Goal: Information Seeking & Learning: Check status

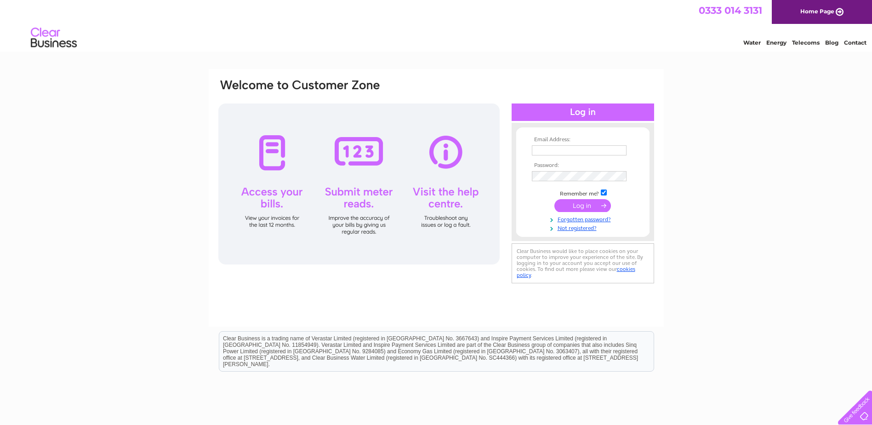
click at [572, 108] on div at bounding box center [583, 111] width 143 height 17
click at [588, 111] on div at bounding box center [583, 111] width 143 height 17
click at [542, 144] on td at bounding box center [583, 150] width 107 height 15
click at [541, 151] on input "text" at bounding box center [579, 150] width 95 height 10
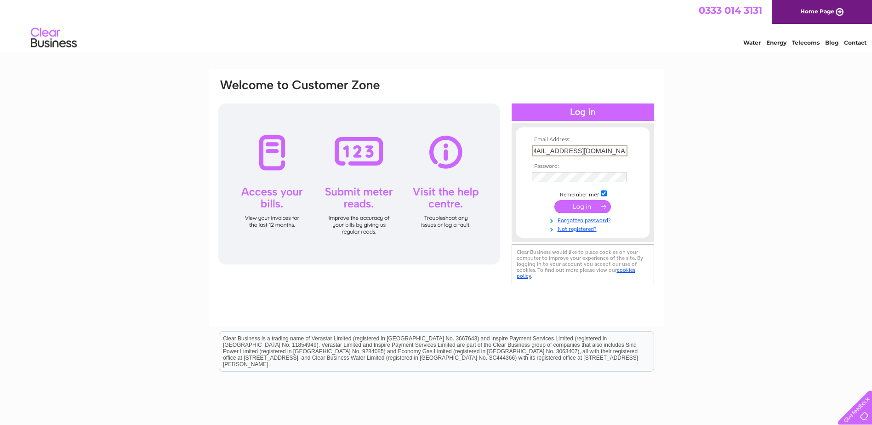
scroll to position [0, 14]
type input "WBVbrucefieldchurch@outlook.com"
click at [579, 222] on link "Forgotten password?" at bounding box center [584, 219] width 104 height 9
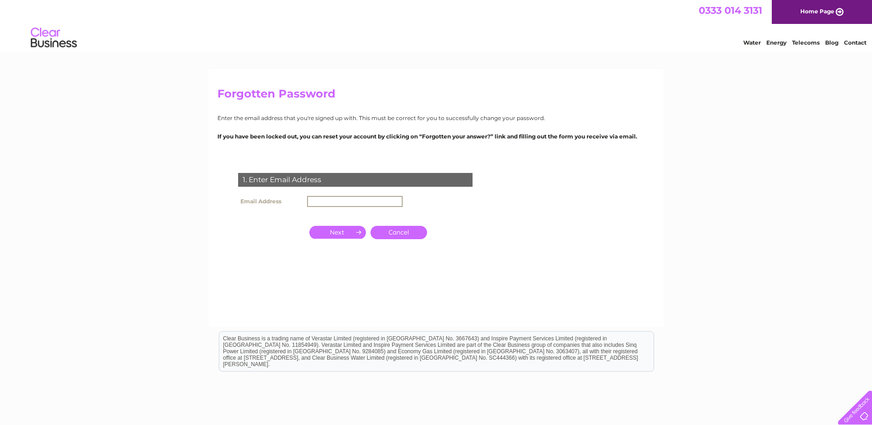
click at [324, 205] on input "text" at bounding box center [355, 201] width 96 height 11
type input "w"
type input "[EMAIL_ADDRESS][DOMAIN_NAME]"
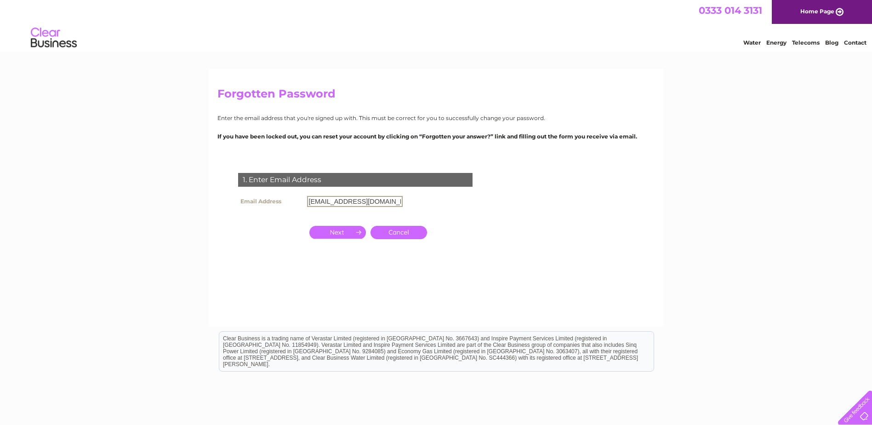
click at [342, 228] on input "button" at bounding box center [337, 232] width 57 height 13
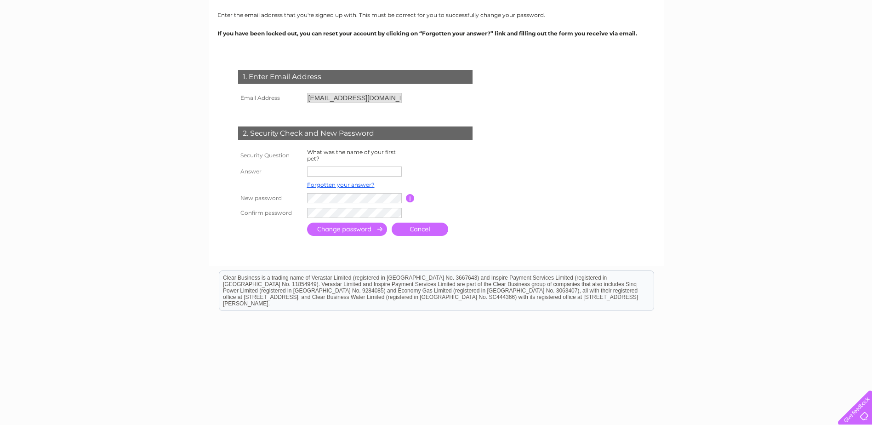
scroll to position [108, 0]
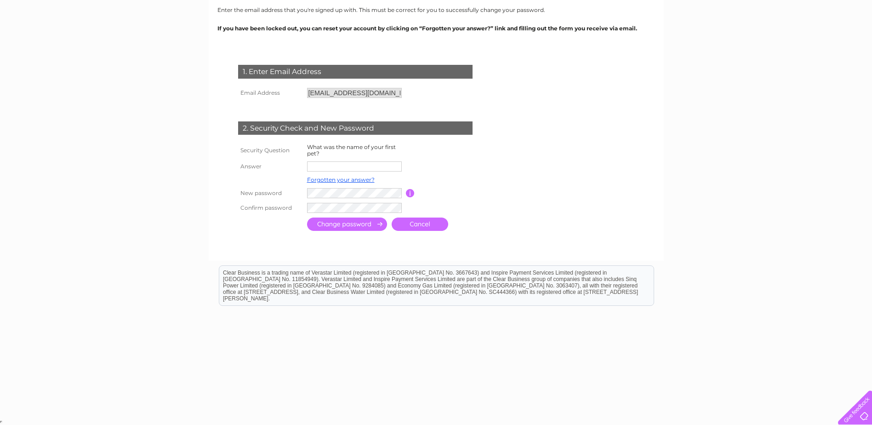
click at [316, 165] on input "text" at bounding box center [354, 166] width 95 height 10
type input "buster"
click at [337, 225] on input "submit" at bounding box center [347, 223] width 80 height 13
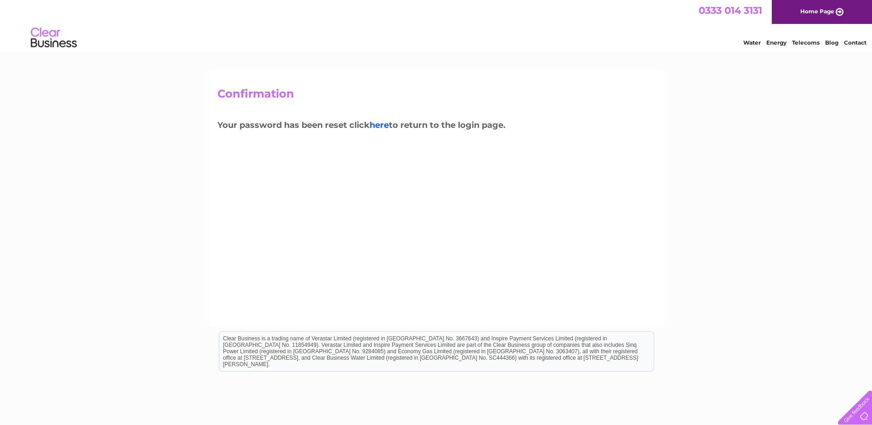
click at [382, 125] on link "here" at bounding box center [379, 125] width 19 height 10
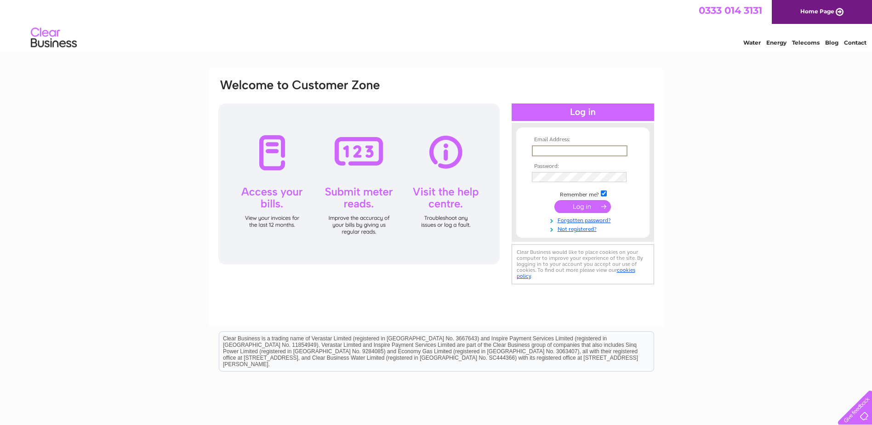
click at [547, 151] on input "text" at bounding box center [580, 150] width 96 height 11
type input "[EMAIL_ADDRESS][DOMAIN_NAME]"
click at [571, 206] on input "submit" at bounding box center [582, 205] width 57 height 13
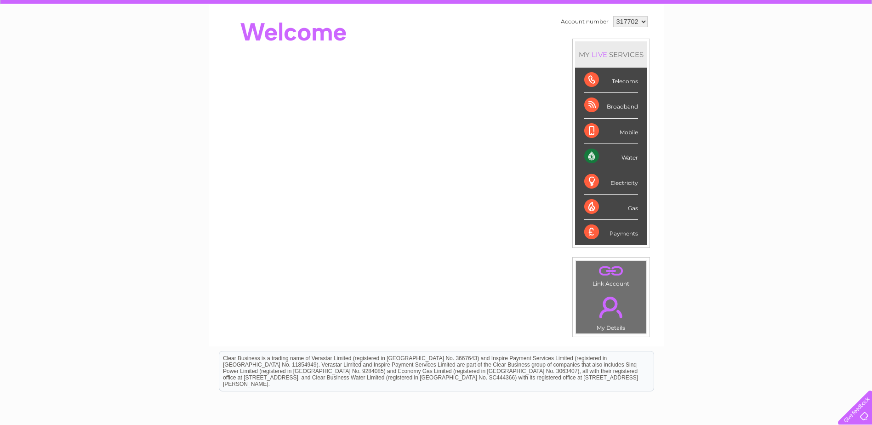
scroll to position [92, 0]
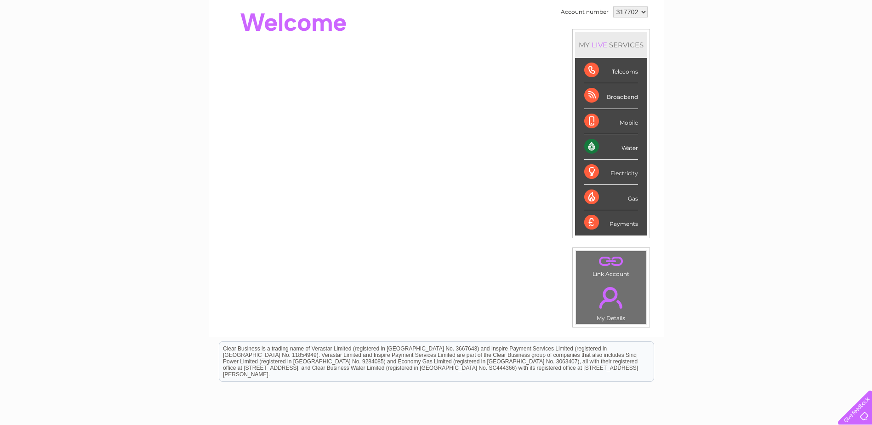
click at [589, 224] on div "Payments" at bounding box center [611, 222] width 54 height 25
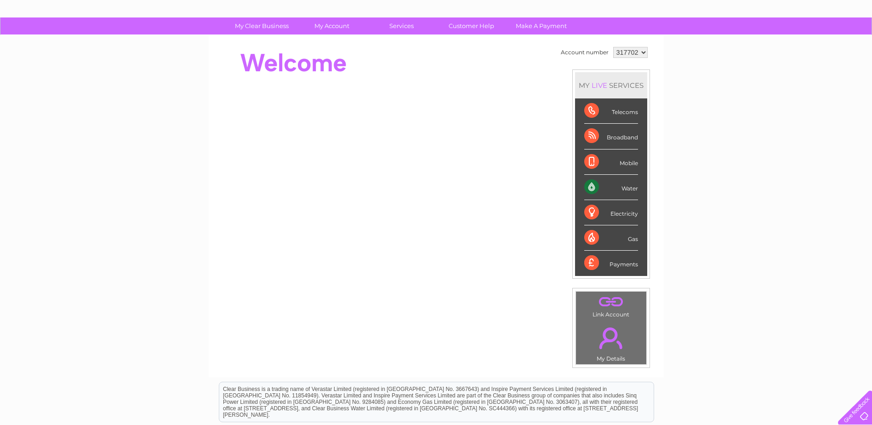
scroll to position [0, 0]
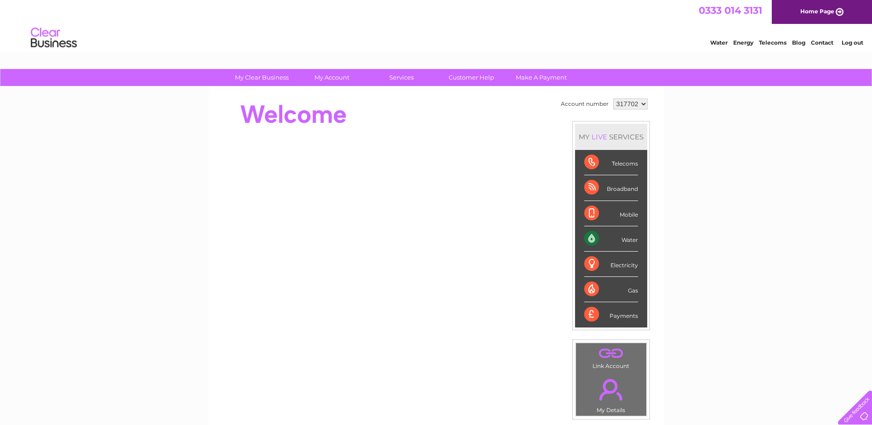
click at [812, 8] on link "Home Page" at bounding box center [822, 12] width 100 height 24
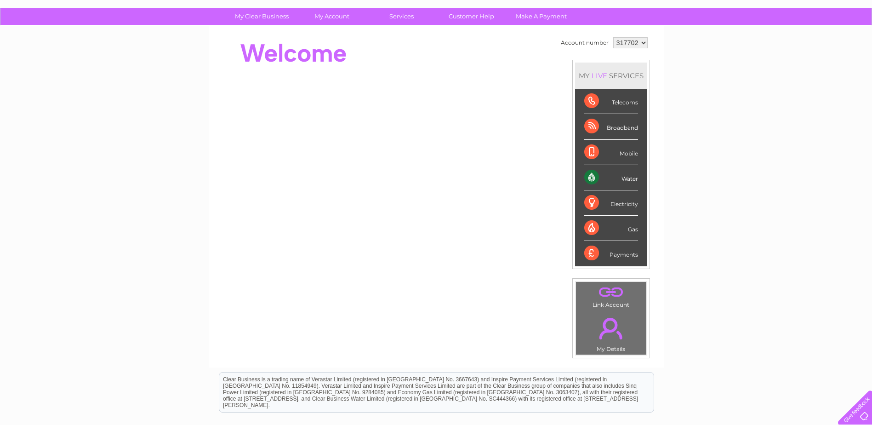
scroll to position [30, 0]
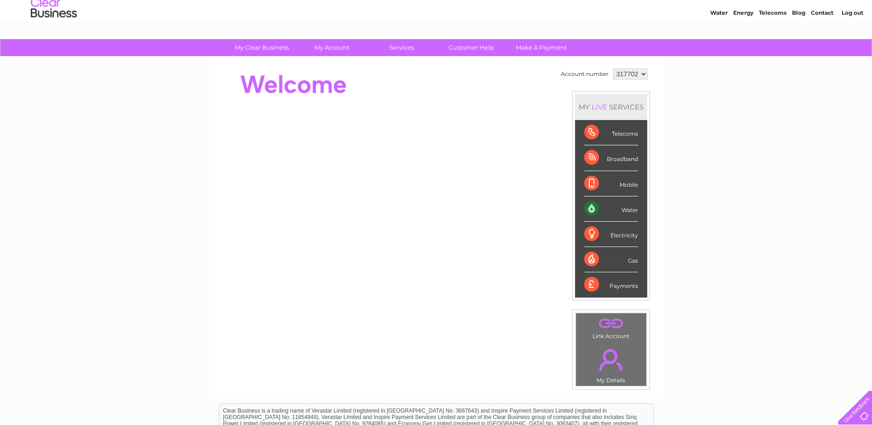
click at [588, 132] on div "Telecoms" at bounding box center [611, 132] width 54 height 25
drag, startPoint x: 588, startPoint y: 132, endPoint x: 617, endPoint y: 154, distance: 36.7
click at [617, 154] on div "Broadband" at bounding box center [611, 157] width 54 height 25
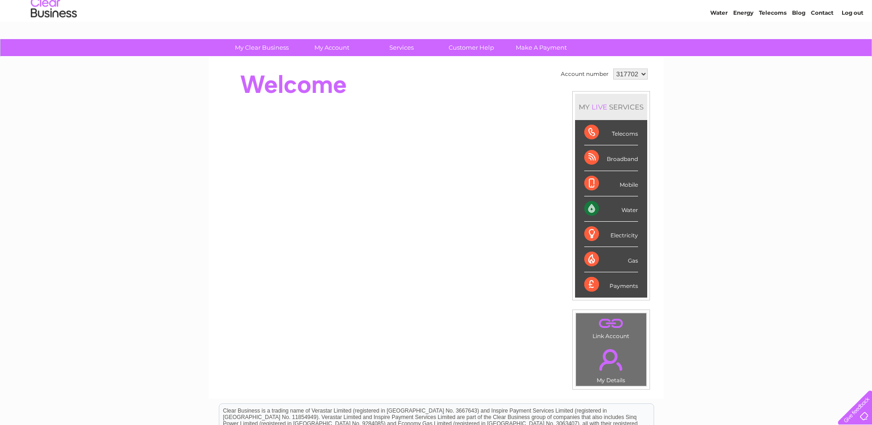
click at [641, 75] on select "317702" at bounding box center [630, 74] width 34 height 11
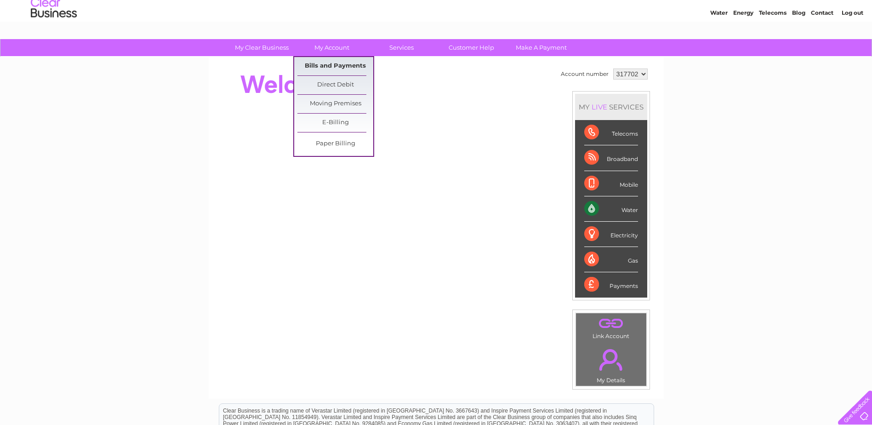
click at [322, 65] on link "Bills and Payments" at bounding box center [335, 66] width 76 height 18
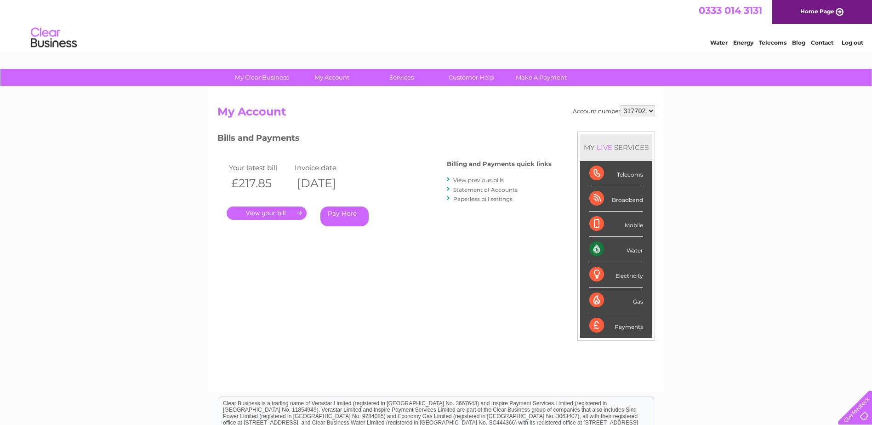
click at [467, 182] on link "View previous bills" at bounding box center [478, 180] width 51 height 7
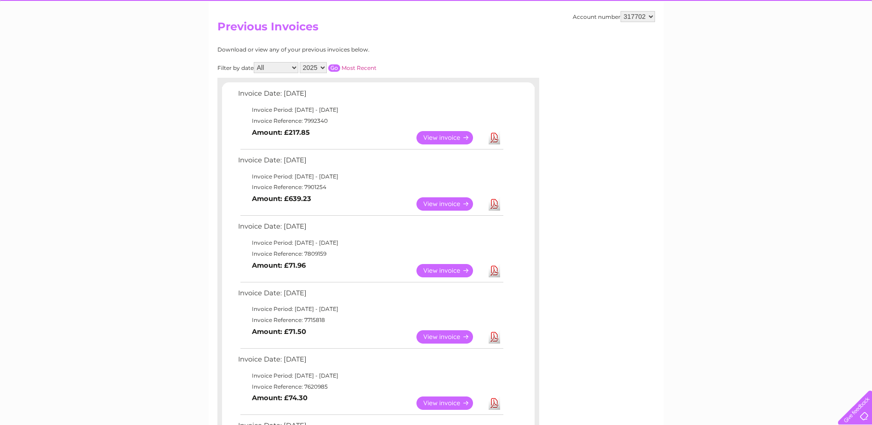
scroll to position [92, 0]
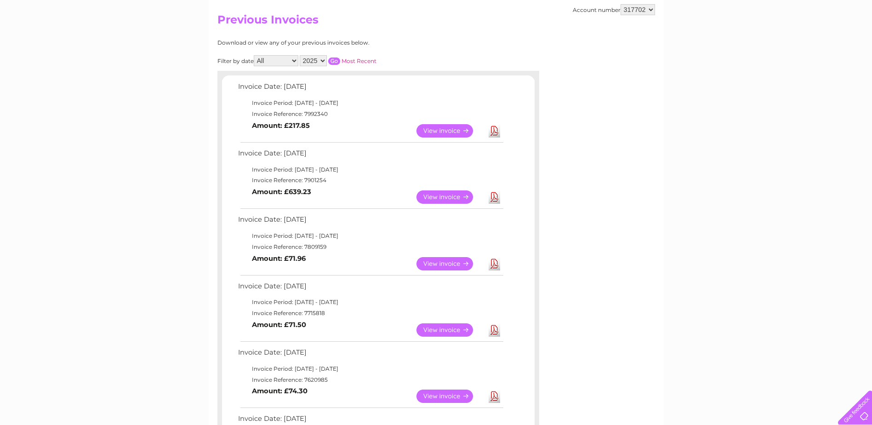
click at [439, 193] on link "View" at bounding box center [451, 196] width 68 height 13
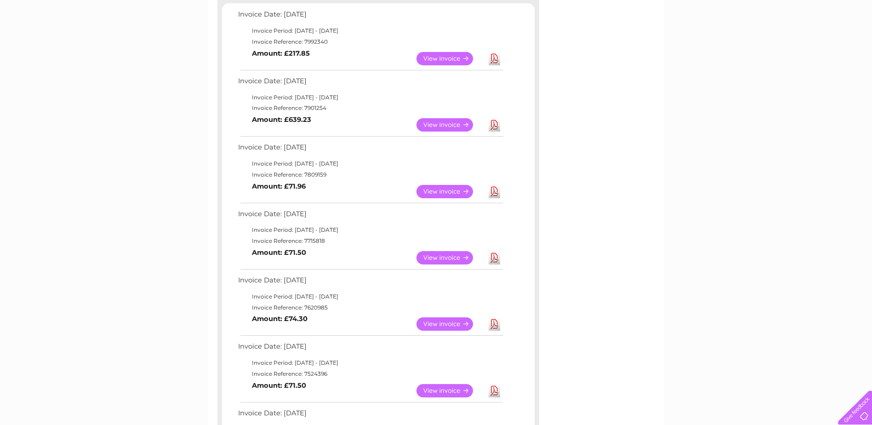
scroll to position [138, 0]
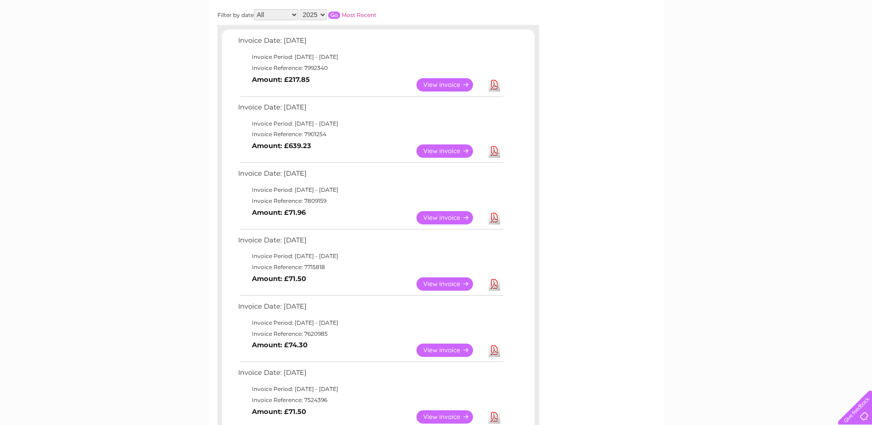
click at [434, 219] on link "View" at bounding box center [451, 217] width 68 height 13
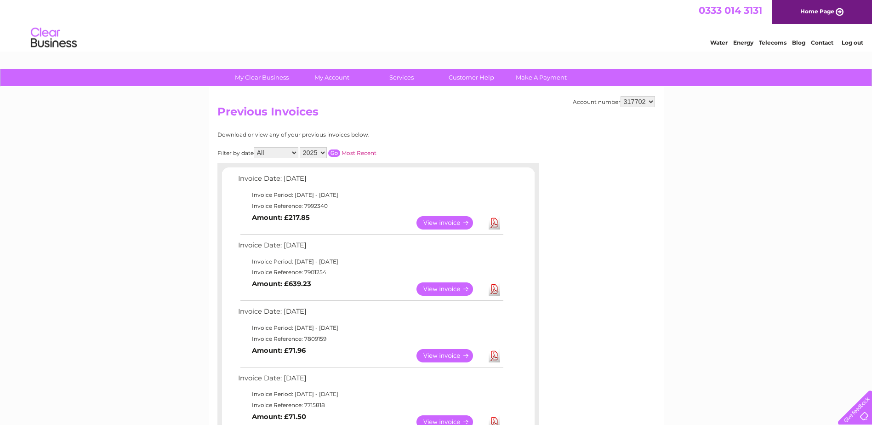
click at [846, 41] on link "Log out" at bounding box center [853, 42] width 22 height 7
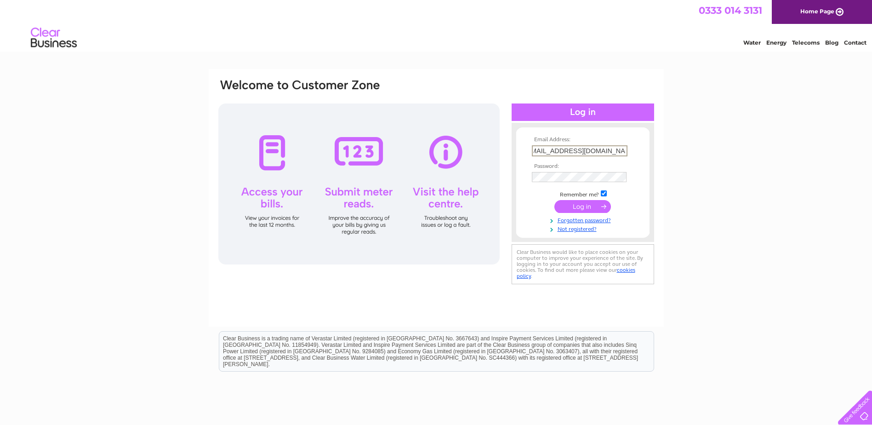
scroll to position [0, 14]
type input "[EMAIL_ADDRESS][DOMAIN_NAME]"
click at [582, 207] on input "submit" at bounding box center [582, 206] width 57 height 13
click at [615, 149] on input "WBVbrucefieldchurch@outlook.com" at bounding box center [580, 150] width 96 height 11
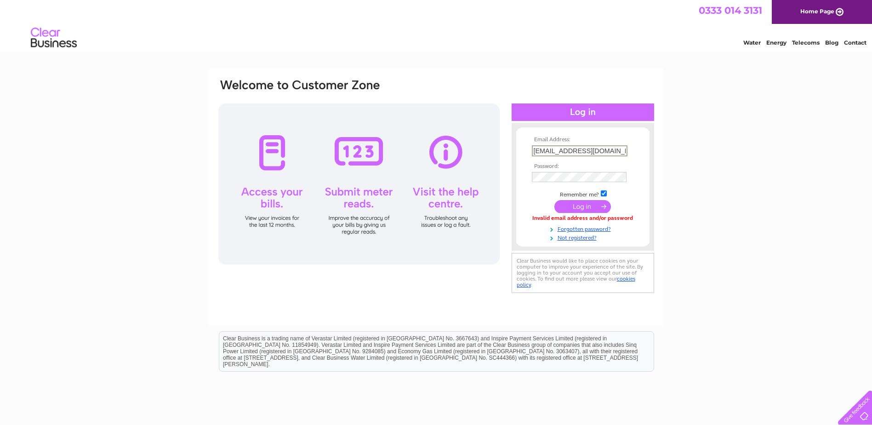
click at [548, 152] on input "WBVbrucefieldchurch@outlook.com" at bounding box center [580, 150] width 96 height 11
click at [592, 204] on input "submit" at bounding box center [582, 205] width 57 height 13
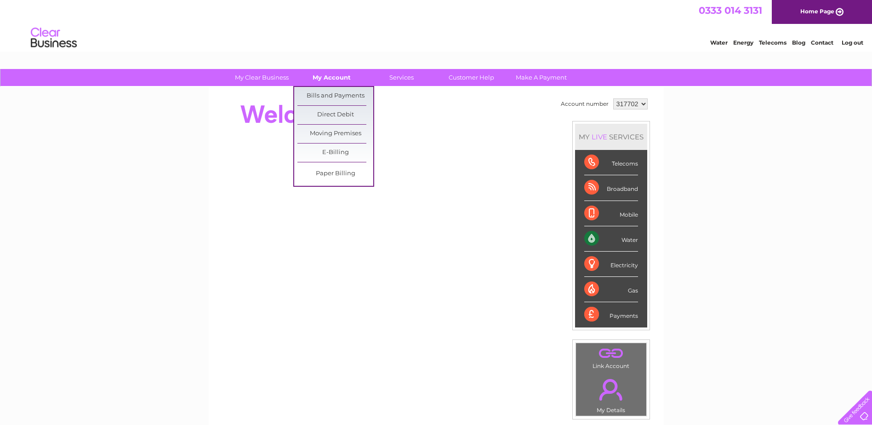
click at [328, 79] on link "My Account" at bounding box center [332, 77] width 76 height 17
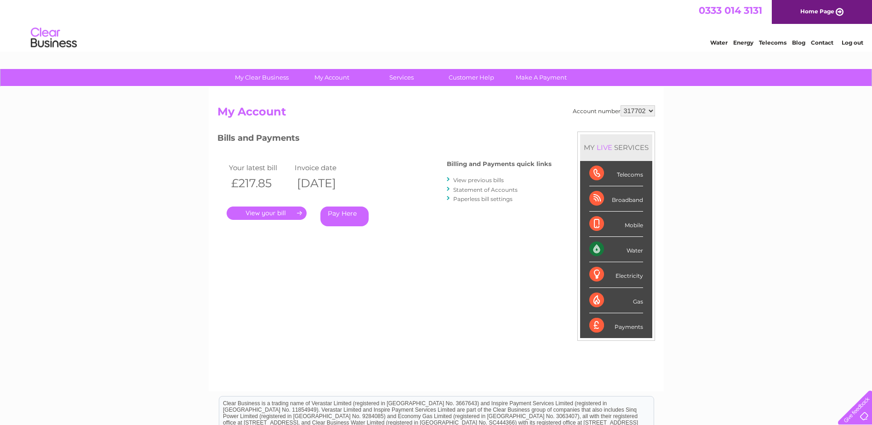
click at [486, 179] on link "View previous bills" at bounding box center [478, 180] width 51 height 7
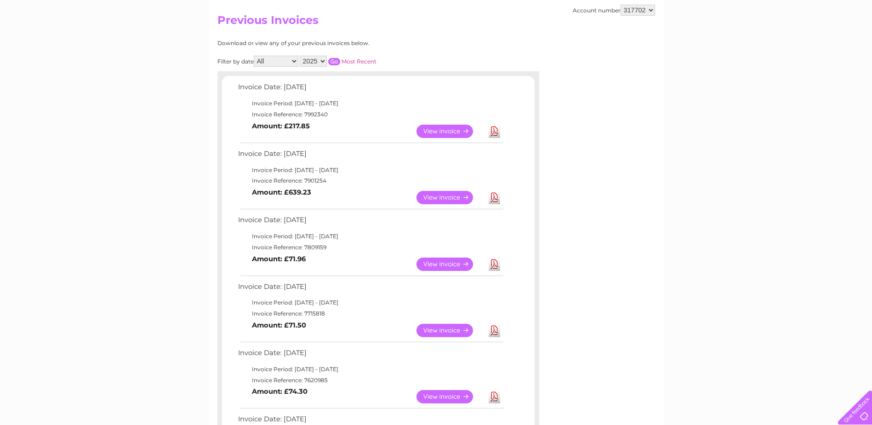
scroll to position [92, 0]
click at [444, 193] on link "View" at bounding box center [451, 196] width 68 height 13
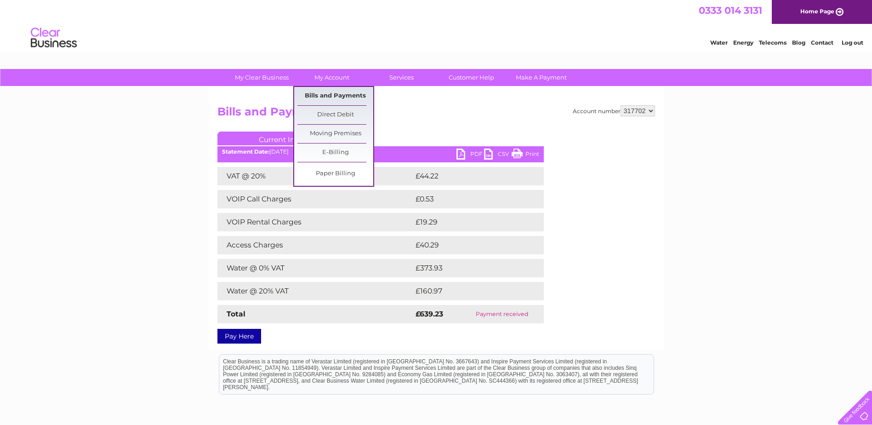
click at [315, 91] on link "Bills and Payments" at bounding box center [335, 96] width 76 height 18
click at [324, 97] on link "Bills and Payments" at bounding box center [335, 96] width 76 height 18
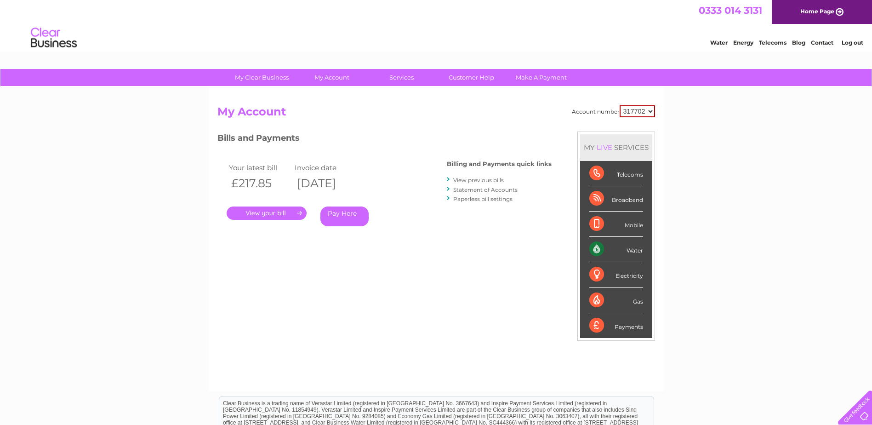
click at [270, 214] on link "." at bounding box center [267, 212] width 80 height 13
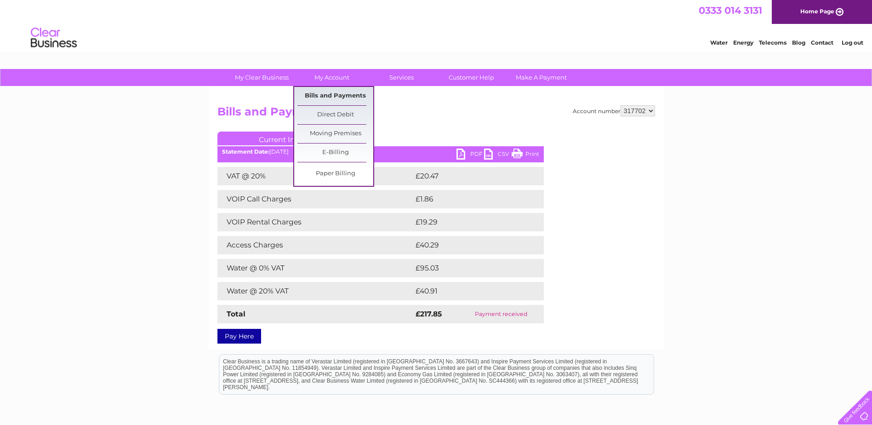
click at [315, 96] on link "Bills and Payments" at bounding box center [335, 96] width 76 height 18
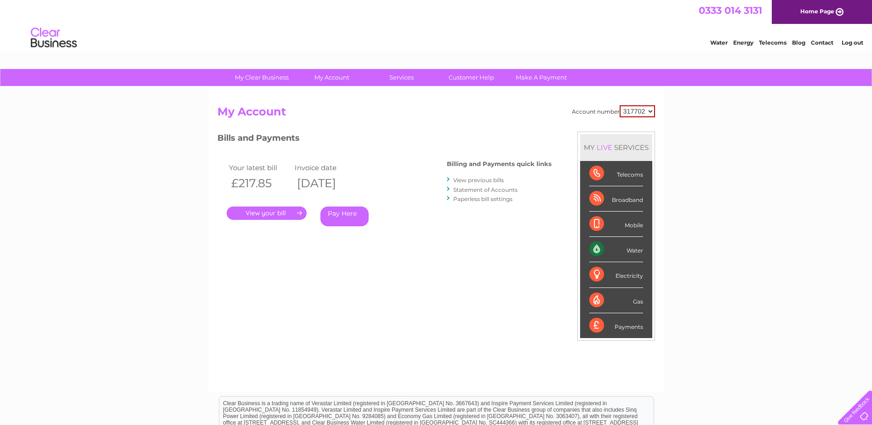
click at [466, 189] on link "Statement of Accounts" at bounding box center [485, 189] width 64 height 7
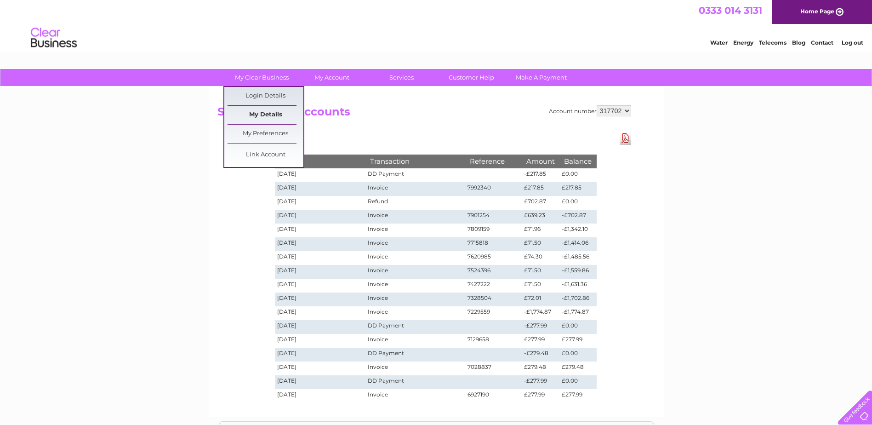
click at [269, 115] on link "My Details" at bounding box center [266, 115] width 76 height 18
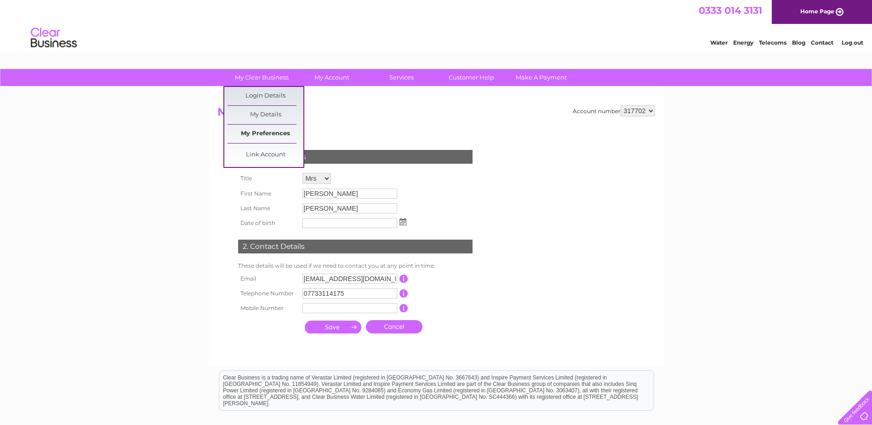
click at [253, 134] on link "My Preferences" at bounding box center [266, 134] width 76 height 18
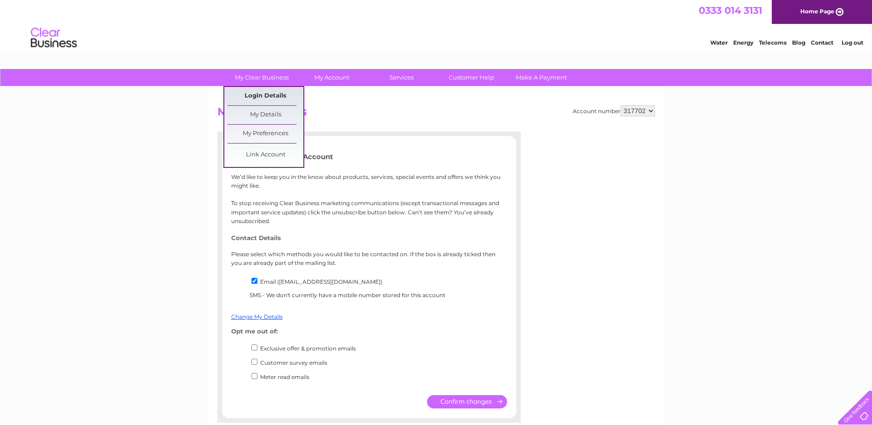
click at [270, 97] on link "Login Details" at bounding box center [266, 96] width 76 height 18
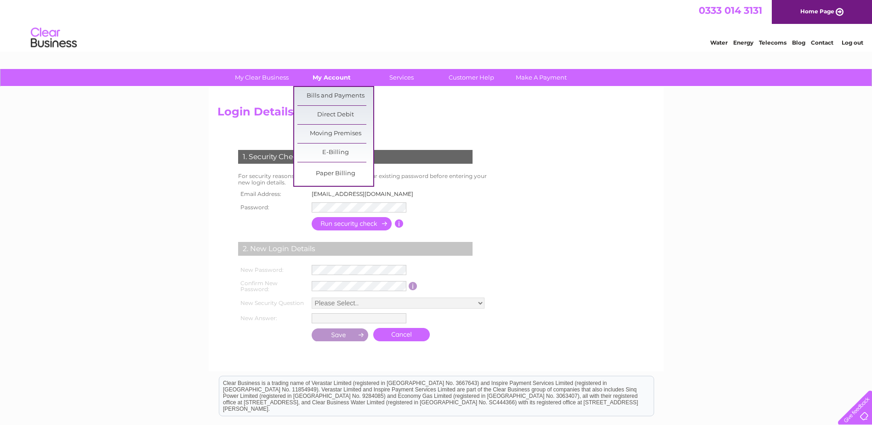
click at [336, 73] on link "My Account" at bounding box center [332, 77] width 76 height 17
click at [332, 97] on link "Bills and Payments" at bounding box center [335, 96] width 76 height 18
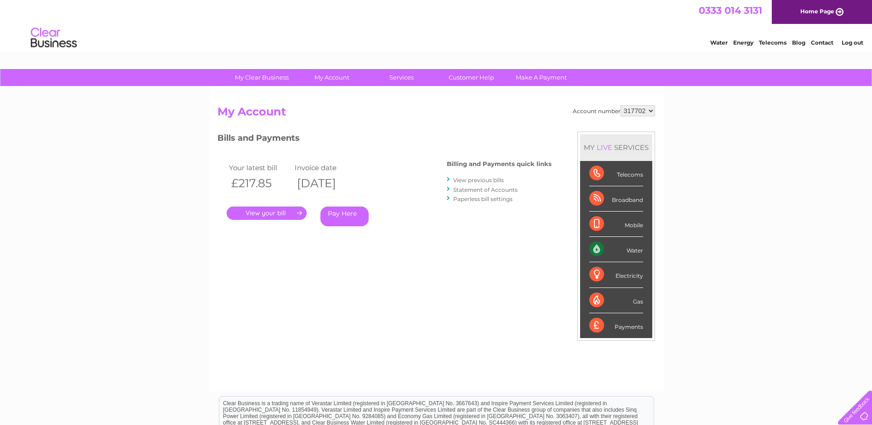
click at [474, 181] on link "View previous bills" at bounding box center [478, 180] width 51 height 7
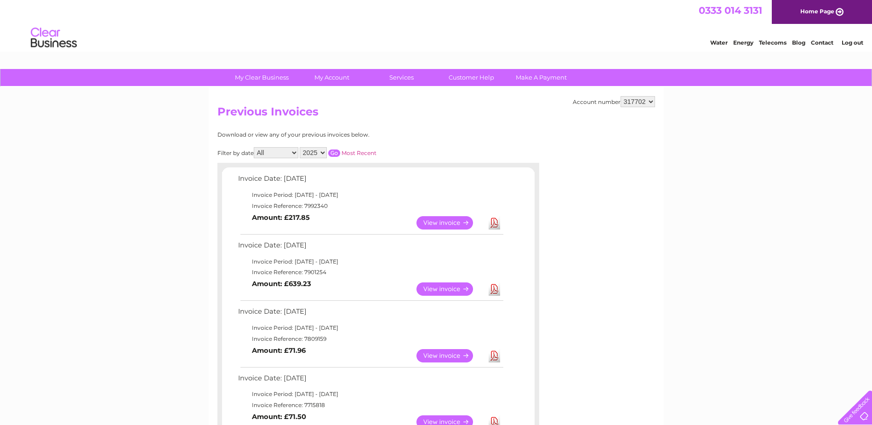
click at [719, 44] on link "Water" at bounding box center [718, 42] width 17 height 7
